Goal: Navigation & Orientation: Understand site structure

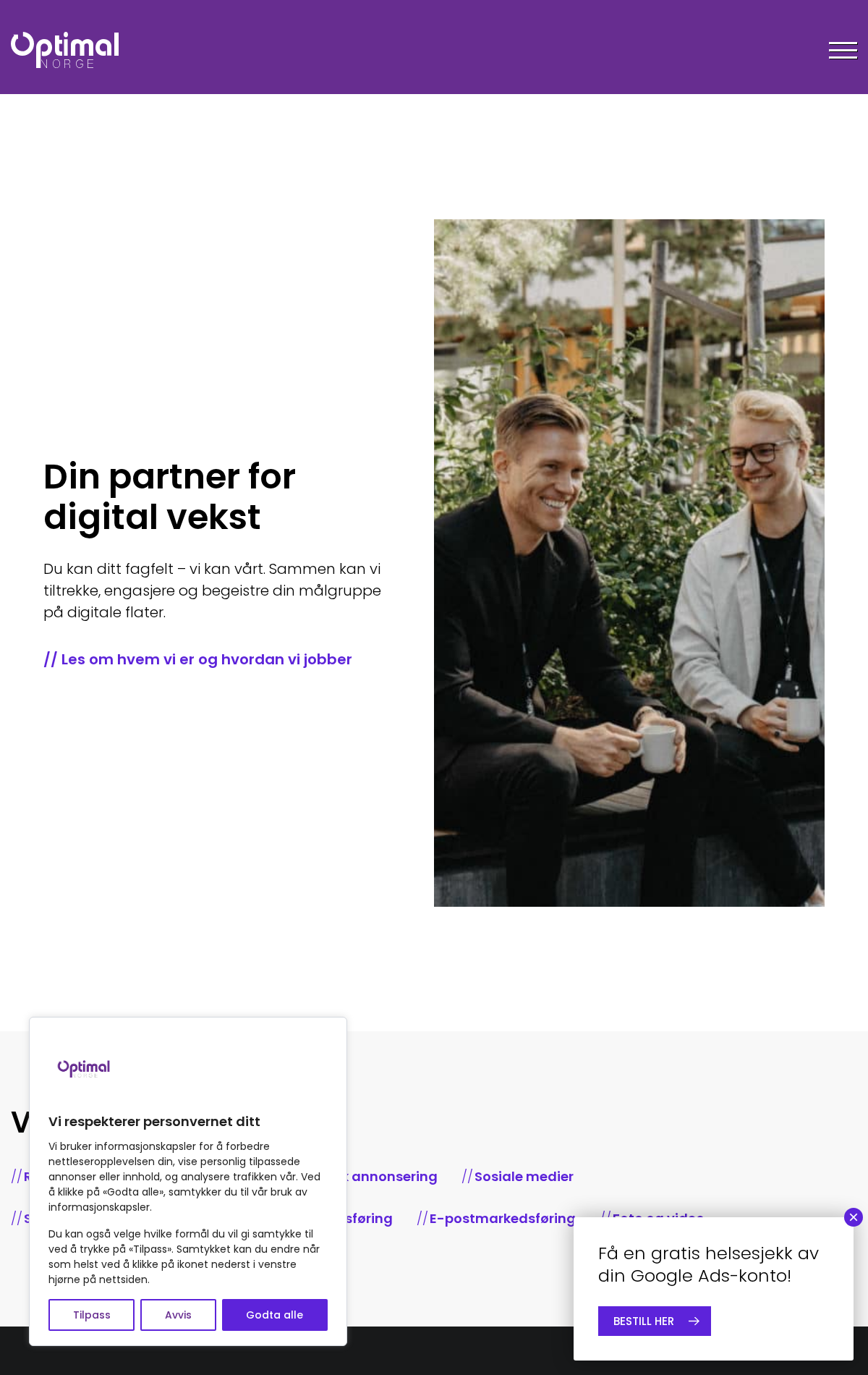
scroll to position [1197, 0]
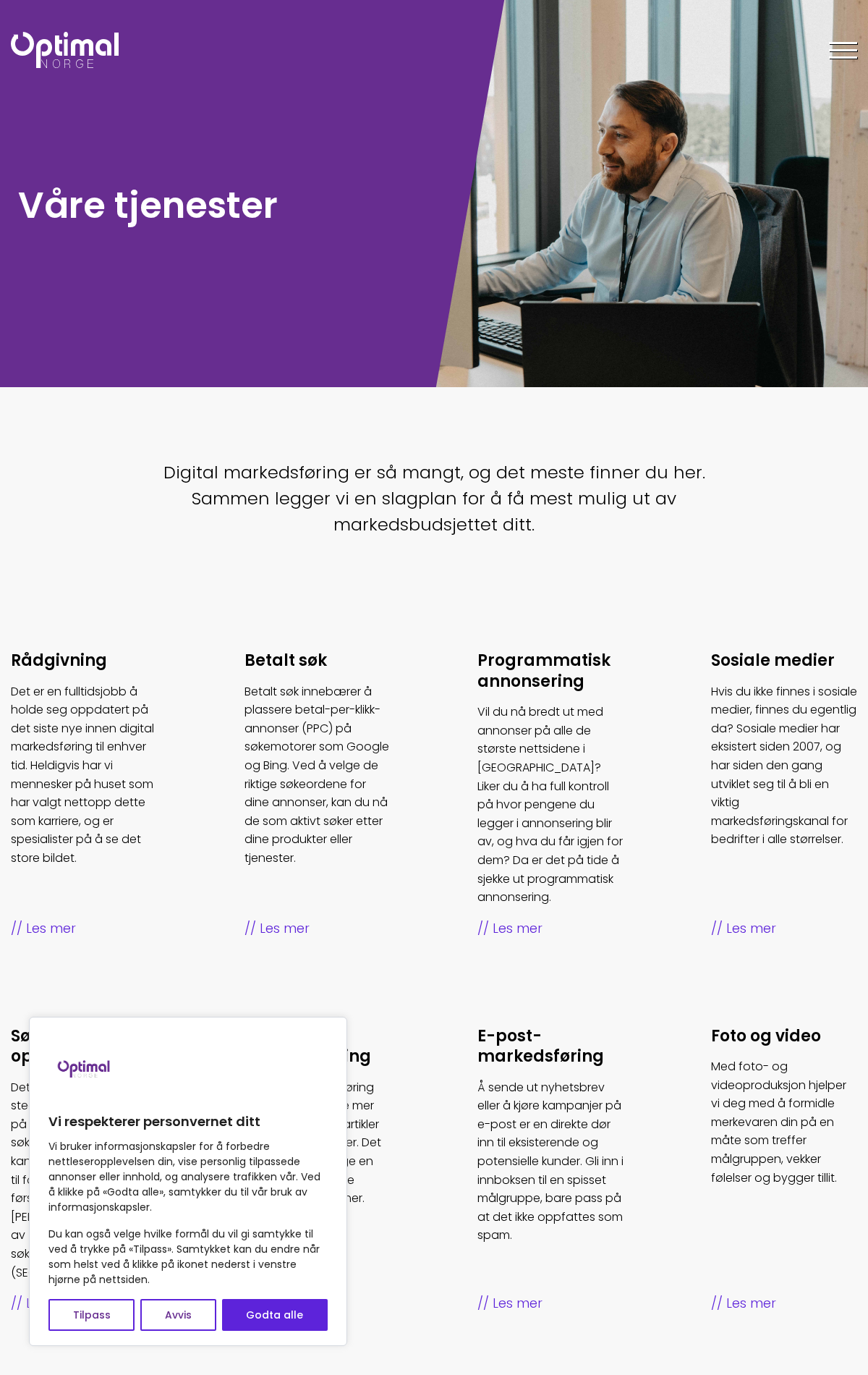
scroll to position [403, 0]
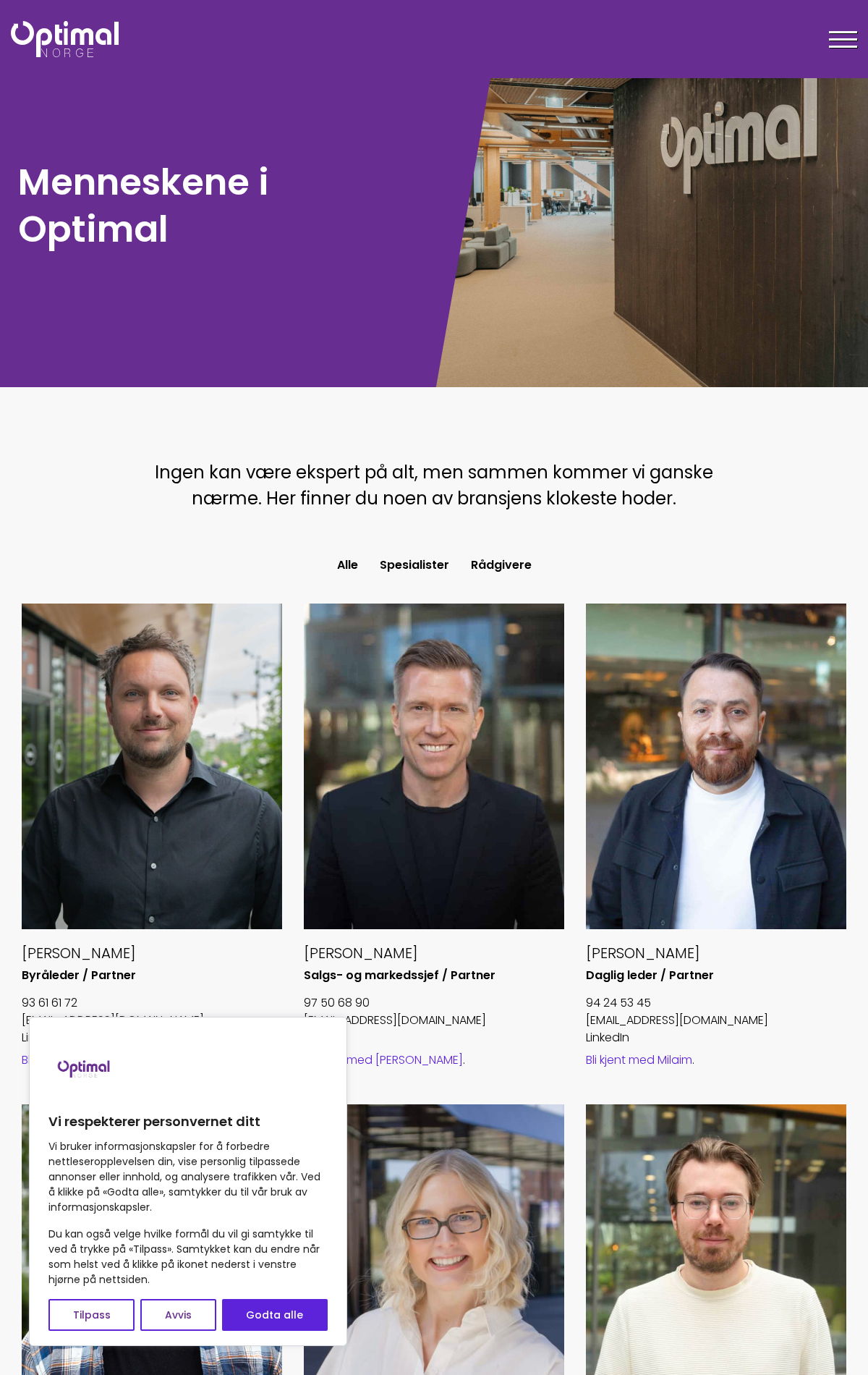
scroll to position [1559, 0]
